Goal: Obtain resource: Obtain resource

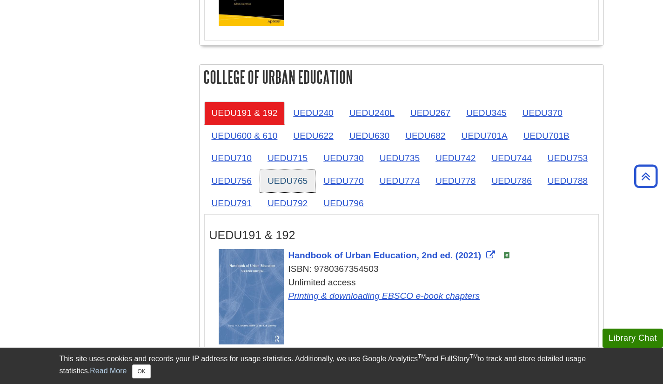
scroll to position [1470, 0]
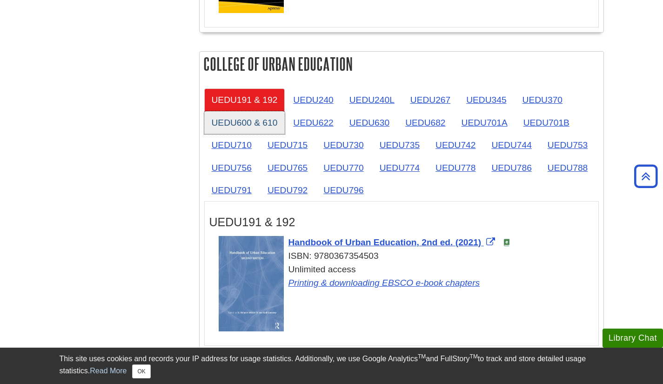
click at [275, 128] on link "UEDU600 & 610" at bounding box center [244, 122] width 81 height 23
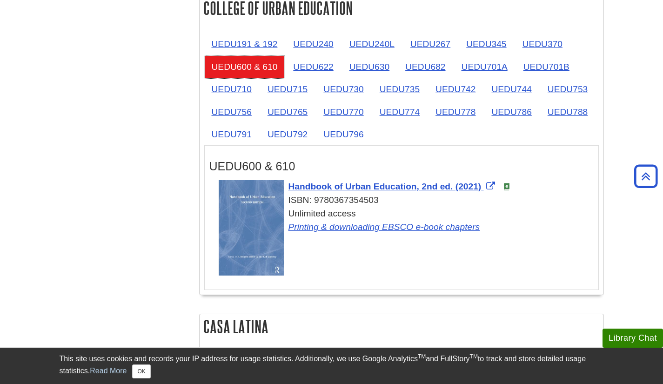
scroll to position [1507, 0]
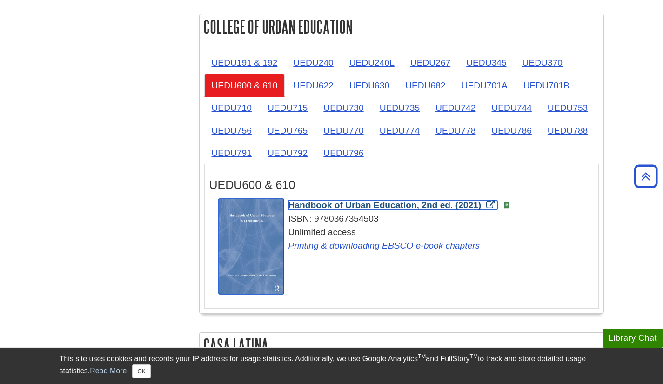
click at [369, 203] on span "Handbook of Urban Education, 2nd ed. (2021)" at bounding box center [385, 205] width 193 height 10
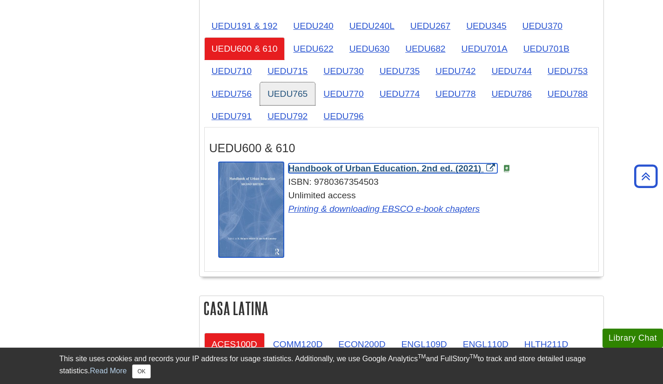
scroll to position [1544, 0]
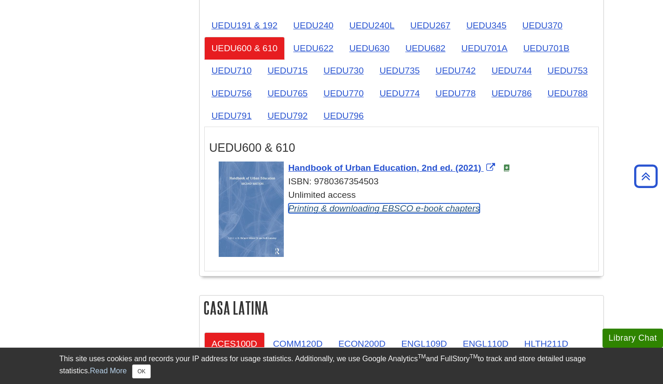
click at [354, 213] on link "Printing & downloading EBSCO e-book chapters" at bounding box center [385, 208] width 192 height 10
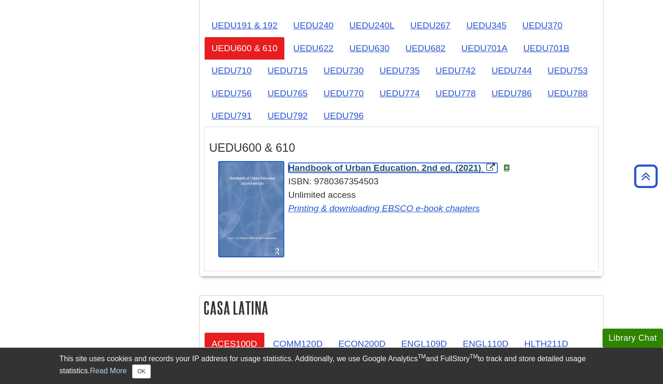
click at [339, 172] on span "Handbook of Urban Education, 2nd ed. (2021)" at bounding box center [385, 168] width 193 height 10
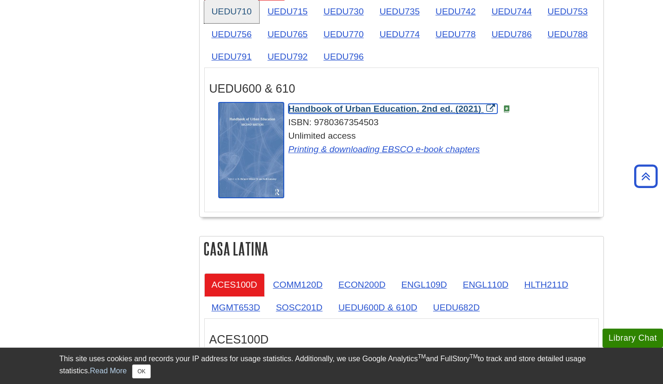
scroll to position [1597, 0]
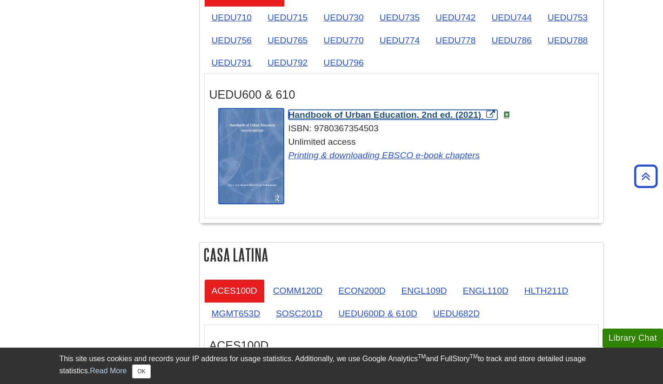
click at [376, 118] on span "Handbook of Urban Education, 2nd ed. (2021)" at bounding box center [385, 115] width 193 height 10
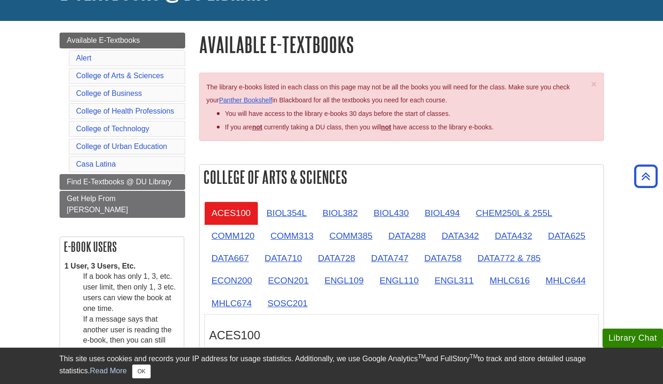
scroll to position [0, 0]
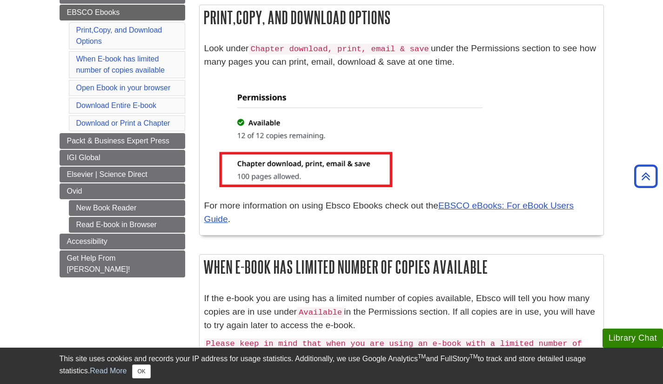
scroll to position [146, 0]
